Goal: Task Accomplishment & Management: Manage account settings

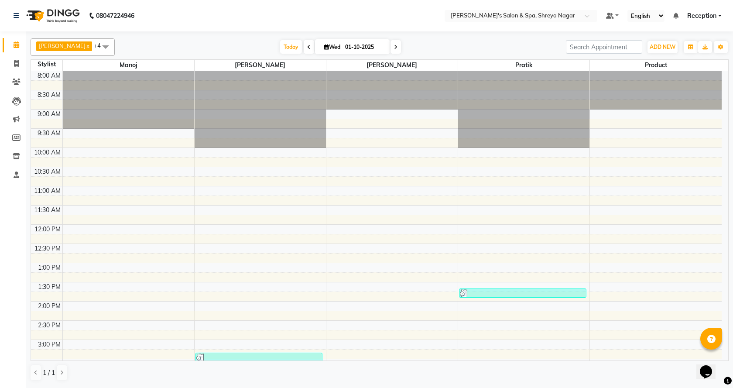
click at [474, 268] on div "8:00 AM 8:30 AM 9:00 AM 9:30 AM 10:00 AM 10:30 AM 11:00 AM 11:30 AM 12:00 PM 12…" at bounding box center [376, 359] width 691 height 576
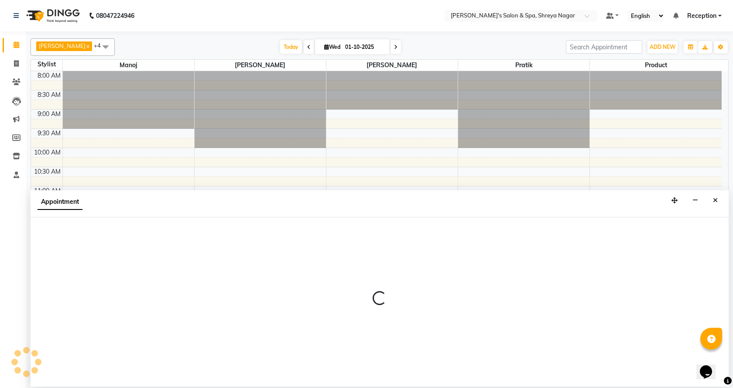
select select "67482"
select select "tentative"
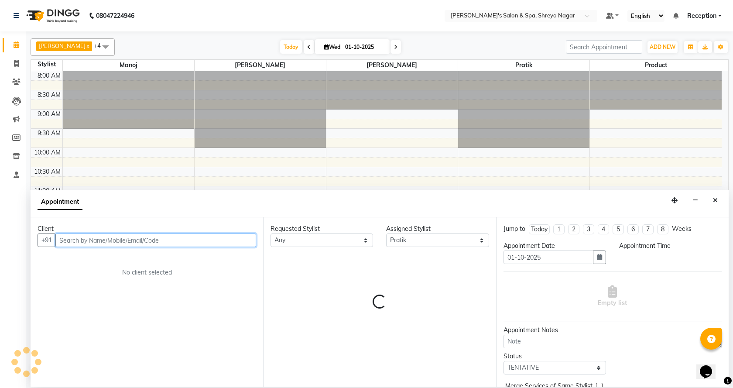
select select "780"
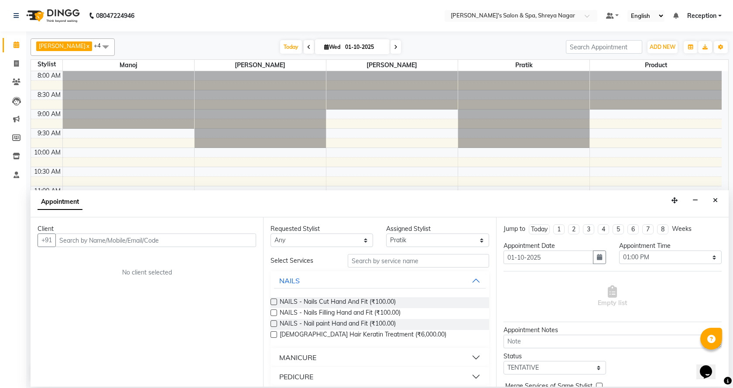
click at [702, 22] on nav "08047224946 Select Location × [PERSON_NAME]'s Salon & Spa, Shreya Nagar Default…" at bounding box center [366, 15] width 733 height 31
click at [711, 16] on span "Reception" at bounding box center [701, 15] width 29 height 9
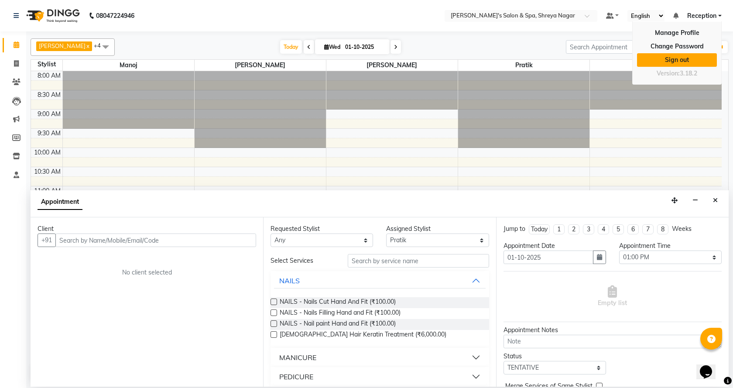
click at [681, 59] on link "Sign out" at bounding box center [677, 60] width 80 height 14
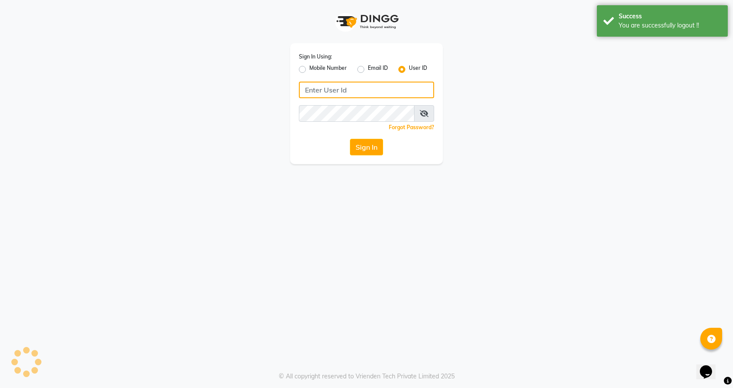
type input "7888023491"
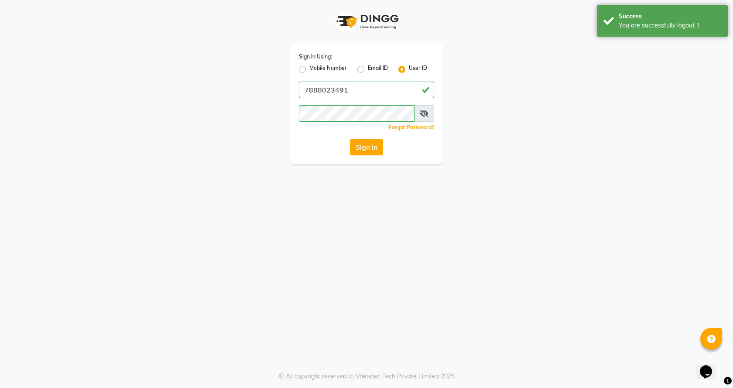
drag, startPoint x: 356, startPoint y: 68, endPoint x: 390, endPoint y: 68, distance: 33.2
click at [359, 67] on div "Mobile Number Email ID User ID" at bounding box center [366, 69] width 135 height 10
click at [406, 68] on div "User ID" at bounding box center [412, 69] width 29 height 10
click at [409, 68] on label "User ID" at bounding box center [418, 69] width 18 height 10
click at [409, 68] on input "User ID" at bounding box center [412, 67] width 6 height 6
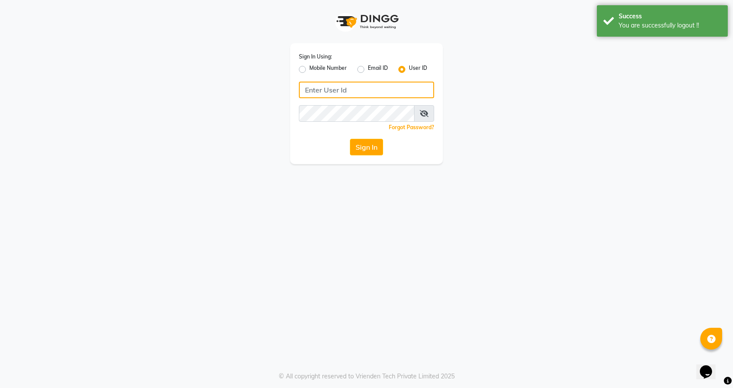
click at [370, 86] on input "Username" at bounding box center [366, 90] width 135 height 17
type input "pratiksalon123"
drag, startPoint x: 297, startPoint y: 185, endPoint x: 335, endPoint y: 170, distance: 40.5
click at [298, 185] on div "Sign In Using: Mobile Number Email ID User ID pratiksalon123 Remember me Forgot…" at bounding box center [366, 194] width 733 height 388
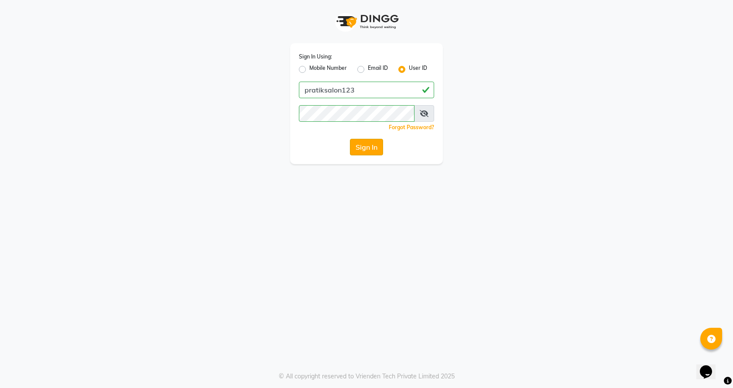
click at [372, 144] on button "Sign In" at bounding box center [366, 147] width 33 height 17
